Goal: Task Accomplishment & Management: Manage account settings

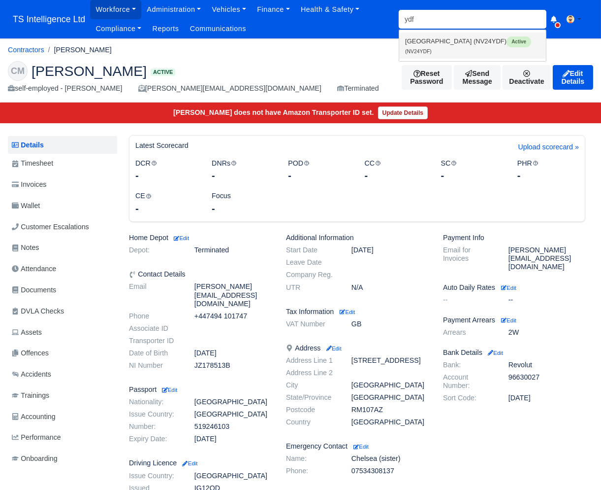
click at [435, 41] on link "Northgate (NV24YDF) Active (NV24YDF)" at bounding box center [472, 46] width 147 height 26
type input "NV24YDF"
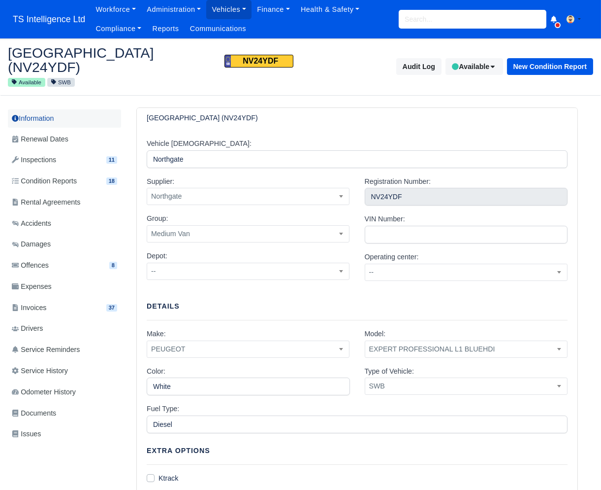
click at [65, 109] on link "Information" at bounding box center [64, 118] width 113 height 18
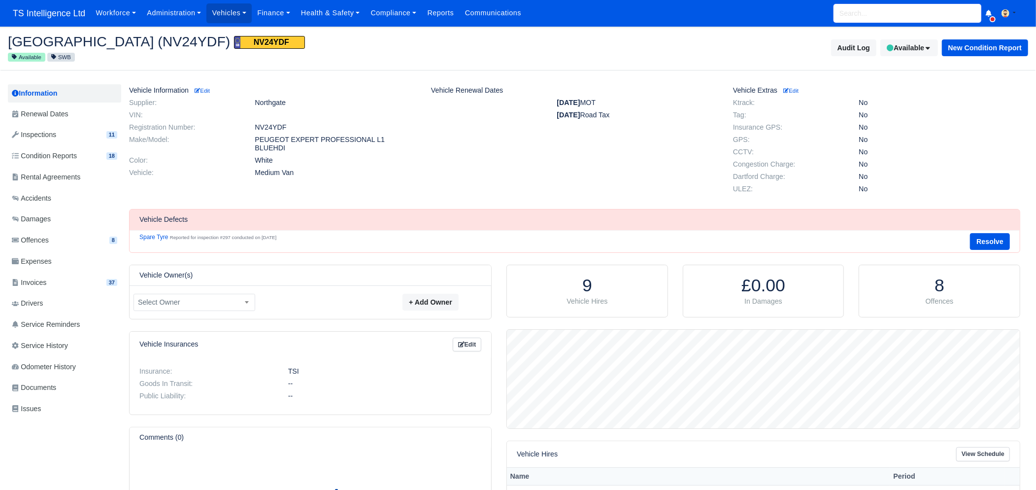
click at [601, 11] on input "search" at bounding box center [907, 13] width 148 height 19
click at [601, 45] on link "Cathe rine Rojas Garcia DRM4 A3NCULOS882FJQ Active (CATHERINE COURIER SERVICES …" at bounding box center [907, 43] width 147 height 33
type input "[PERSON_NAME]"
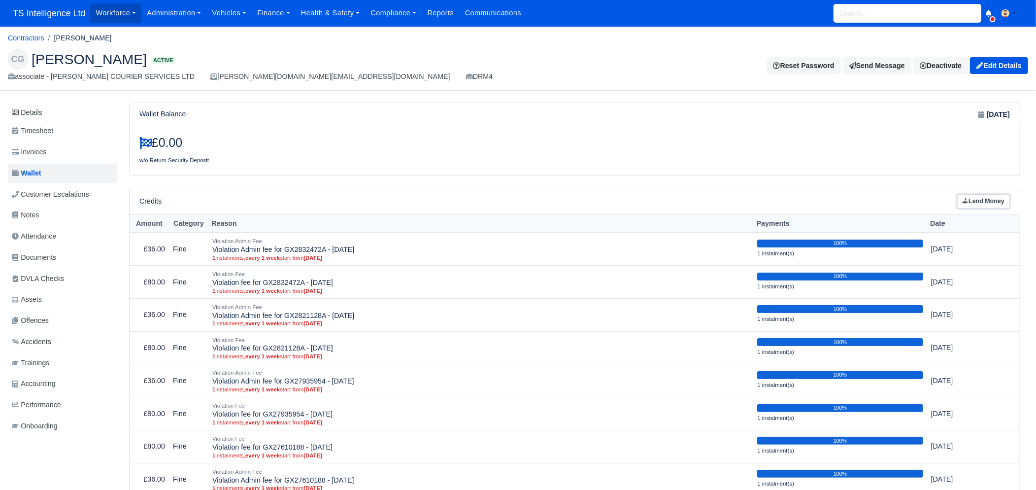
click at [1003, 200] on link "Lend Money" at bounding box center [983, 201] width 53 height 14
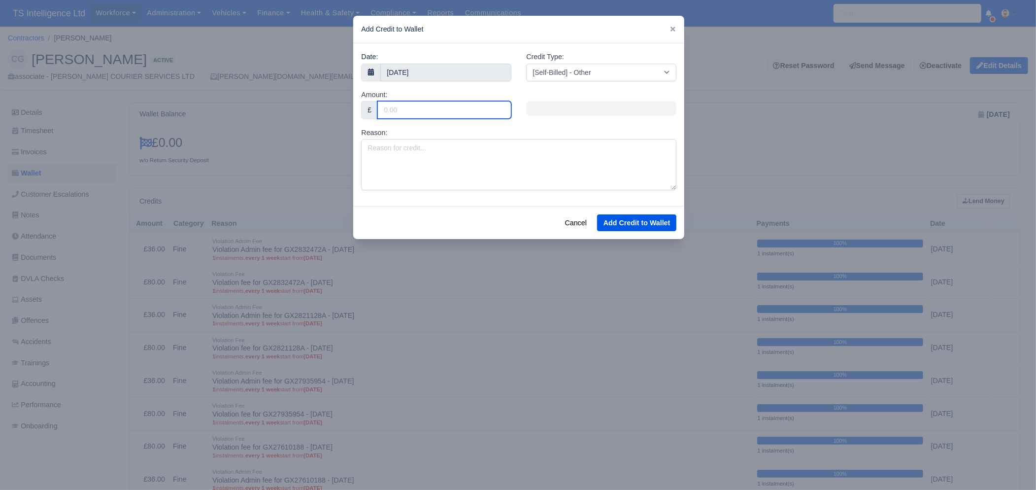
click at [413, 104] on input "Amount:" at bounding box center [444, 110] width 134 height 18
type input "21.6"
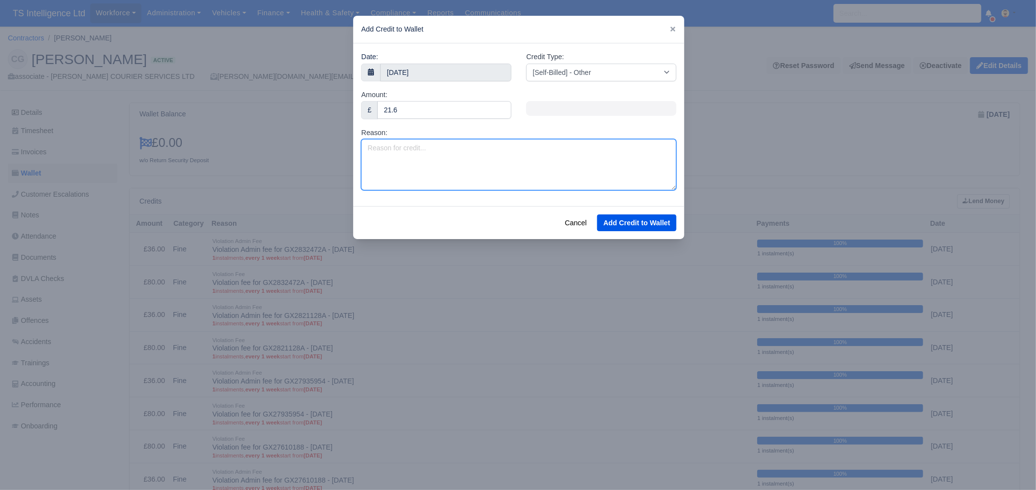
click at [406, 148] on textarea "Reason:" at bounding box center [518, 164] width 315 height 51
paste textarea "JC5604385"
paste textarea "NV24YDF"
type textarea "Estimate JC5604385 NV24YDF"
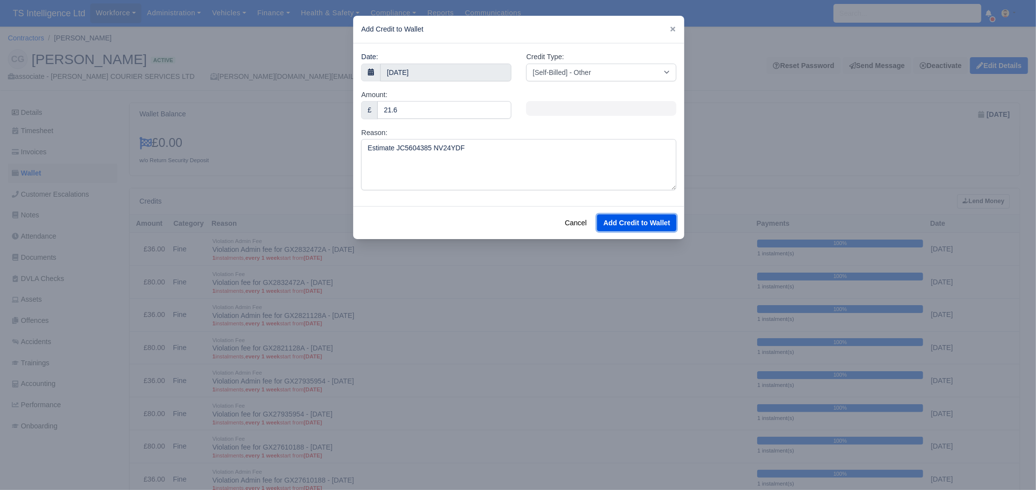
click at [619, 224] on button "Add Credit to Wallet" at bounding box center [636, 222] width 79 height 17
